Goal: Check status: Check status

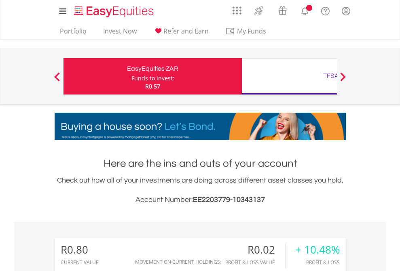
scroll to position [78, 127]
click at [131, 76] on div "Funds to invest:" at bounding box center [152, 78] width 43 height 8
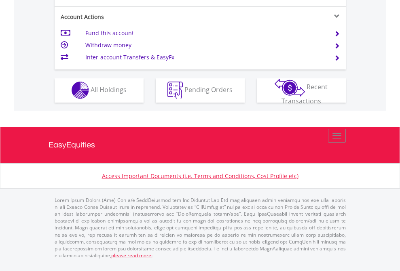
scroll to position [756, 0]
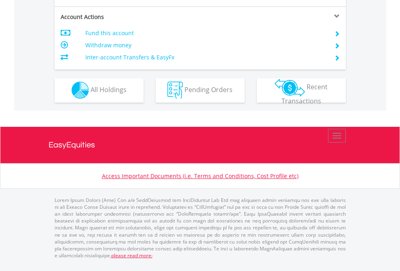
scroll to position [756, 0]
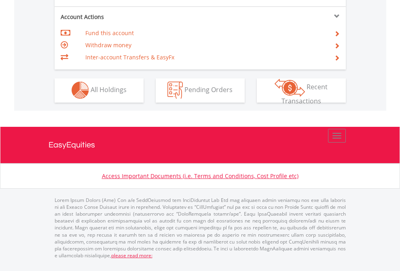
scroll to position [756, 0]
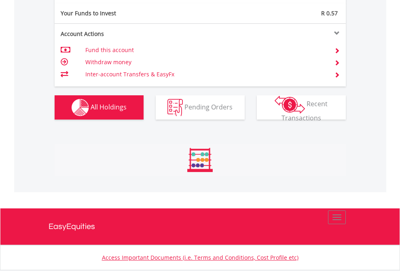
scroll to position [78, 127]
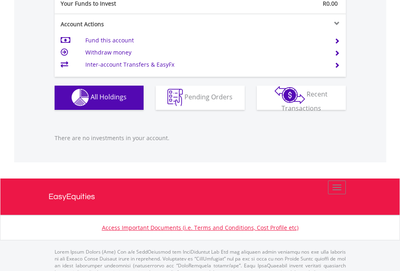
scroll to position [800, 0]
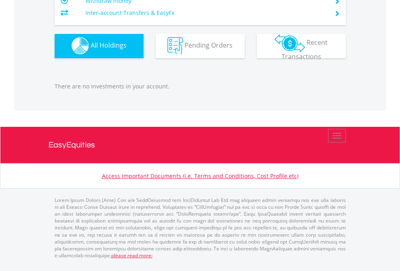
scroll to position [800, 0]
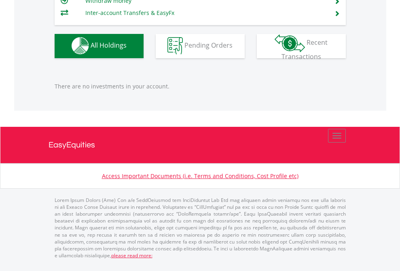
scroll to position [800, 0]
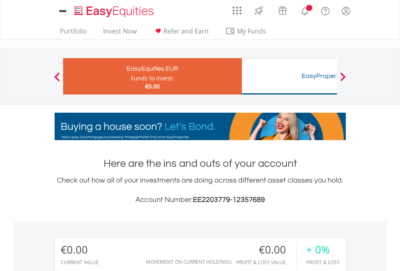
scroll to position [78, 127]
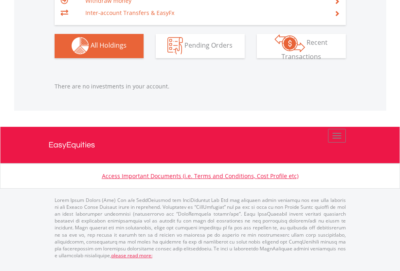
scroll to position [800, 0]
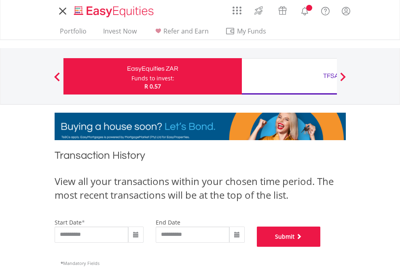
click at [321, 247] on button "Submit" at bounding box center [289, 237] width 64 height 20
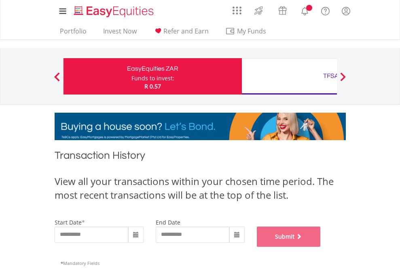
scroll to position [328, 0]
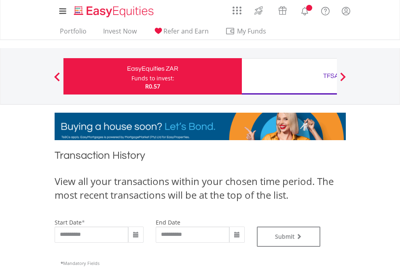
click at [289, 76] on div "TFSA" at bounding box center [331, 75] width 169 height 11
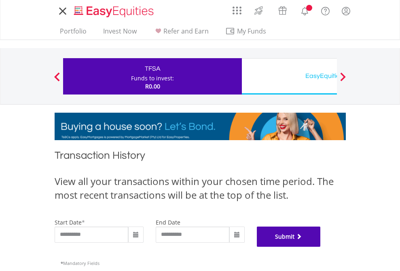
click at [321, 247] on button "Submit" at bounding box center [289, 237] width 64 height 20
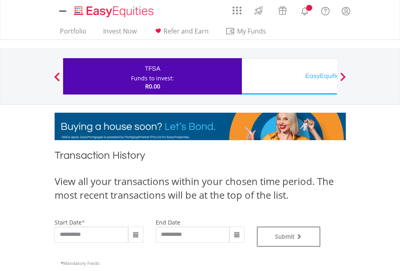
click at [289, 76] on div "EasyEquities USD" at bounding box center [331, 75] width 169 height 11
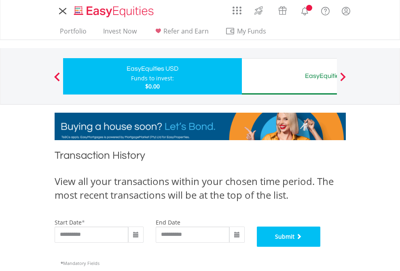
click at [321, 247] on button "Submit" at bounding box center [289, 237] width 64 height 20
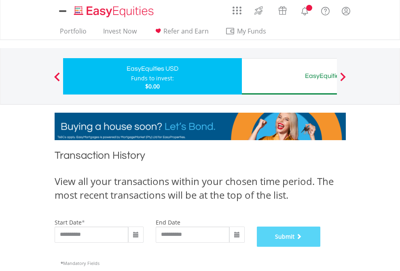
scroll to position [328, 0]
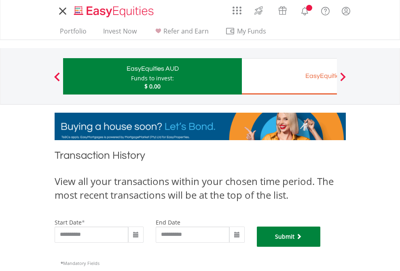
click at [321, 247] on button "Submit" at bounding box center [289, 237] width 64 height 20
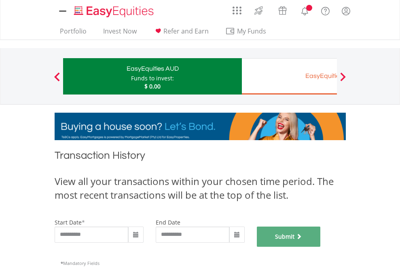
scroll to position [328, 0]
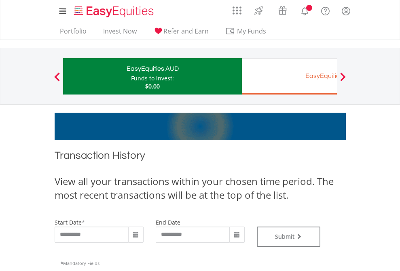
click at [289, 76] on div "EasyEquities EUR" at bounding box center [331, 75] width 169 height 11
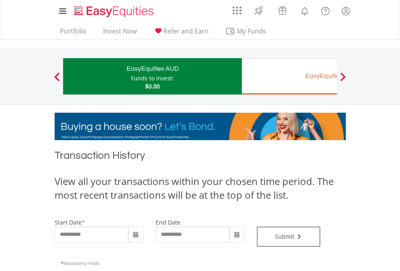
type input "**********"
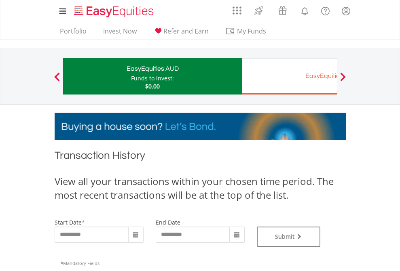
type input "**********"
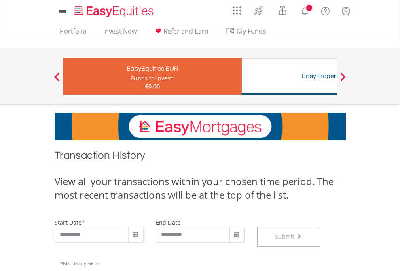
scroll to position [328, 0]
